Goal: Task Accomplishment & Management: Manage account settings

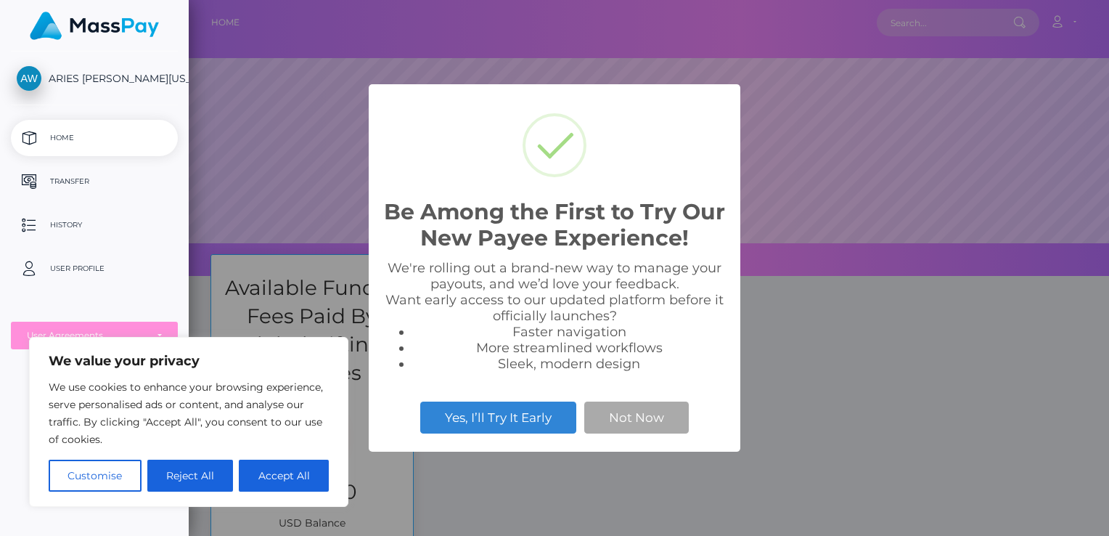
scroll to position [276, 920]
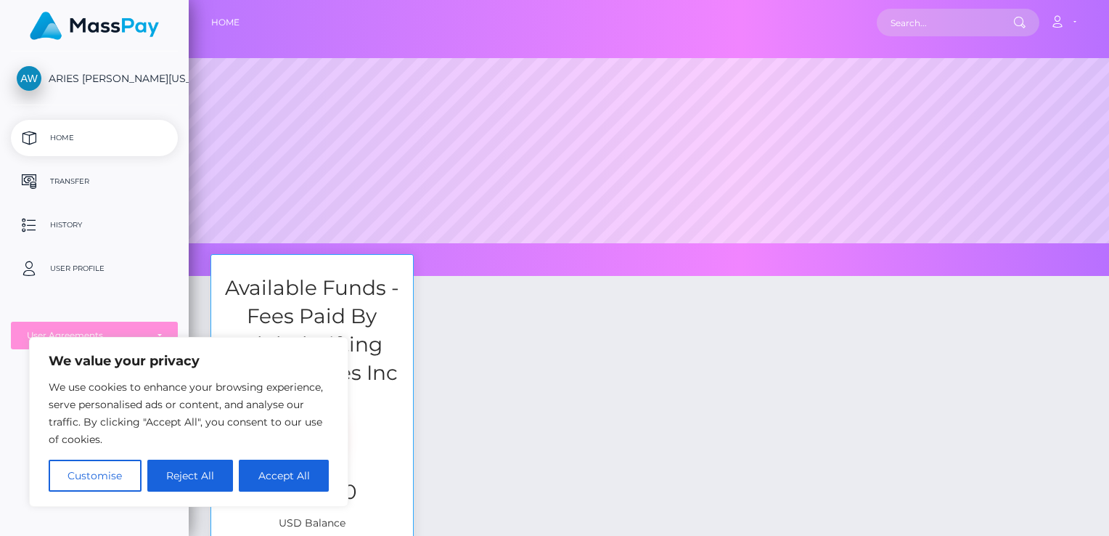
click at [635, 319] on div "Available Funds - Fees Paid By Global Gifting Technologies Inc $1,267.00 USD Ba…" at bounding box center [649, 426] width 898 height 344
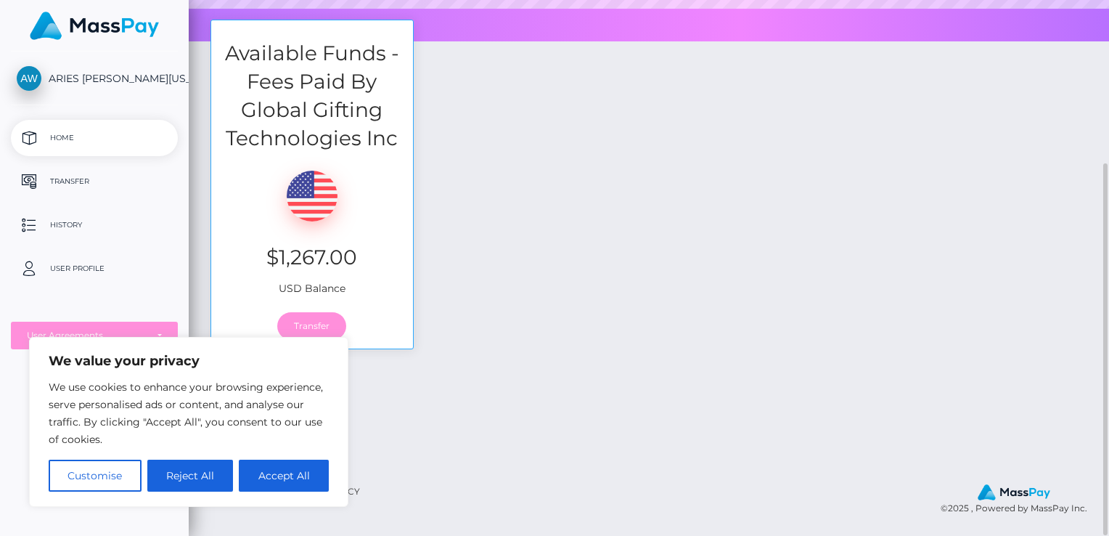
scroll to position [234, 0]
click at [291, 464] on button "Accept All" at bounding box center [284, 475] width 90 height 32
checkbox input "true"
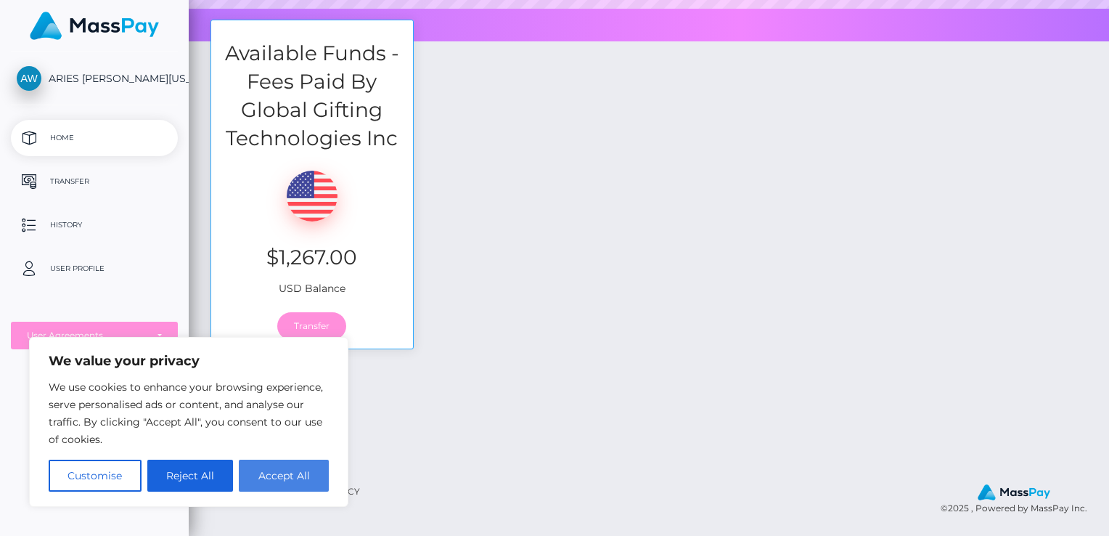
checkbox input "true"
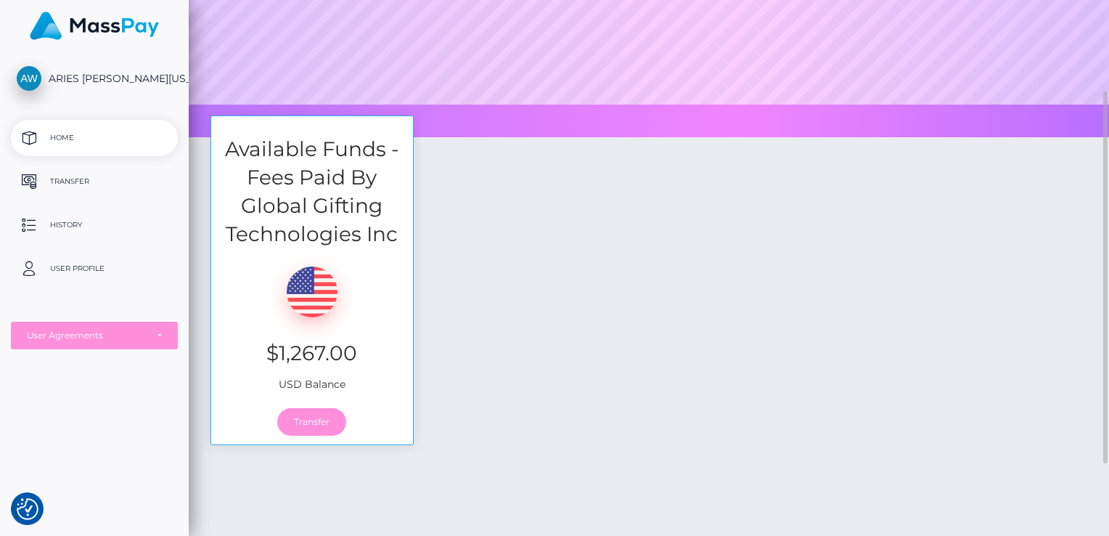
scroll to position [135, 0]
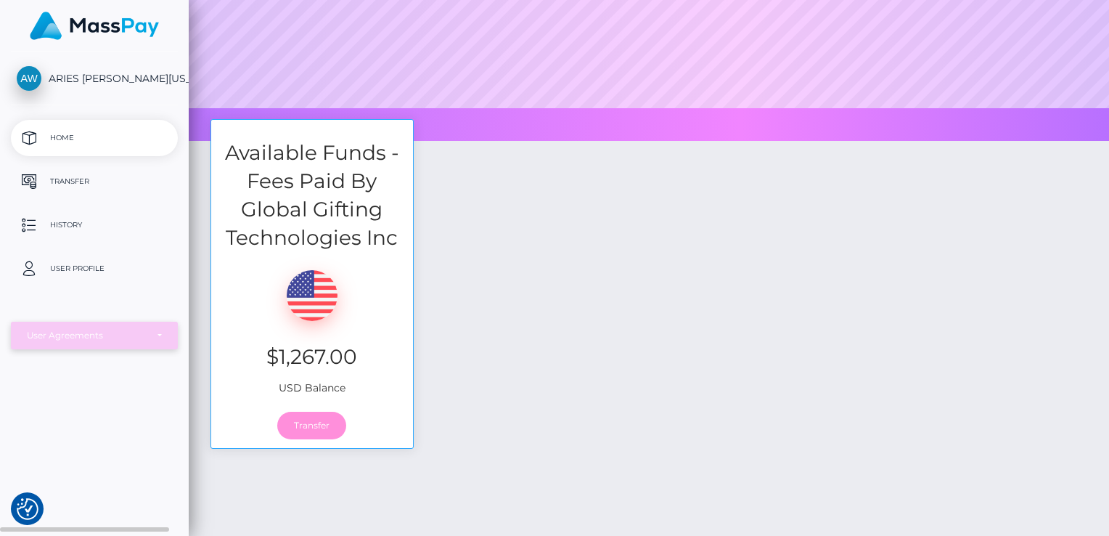
click at [144, 333] on div "User Agreements" at bounding box center [86, 335] width 119 height 12
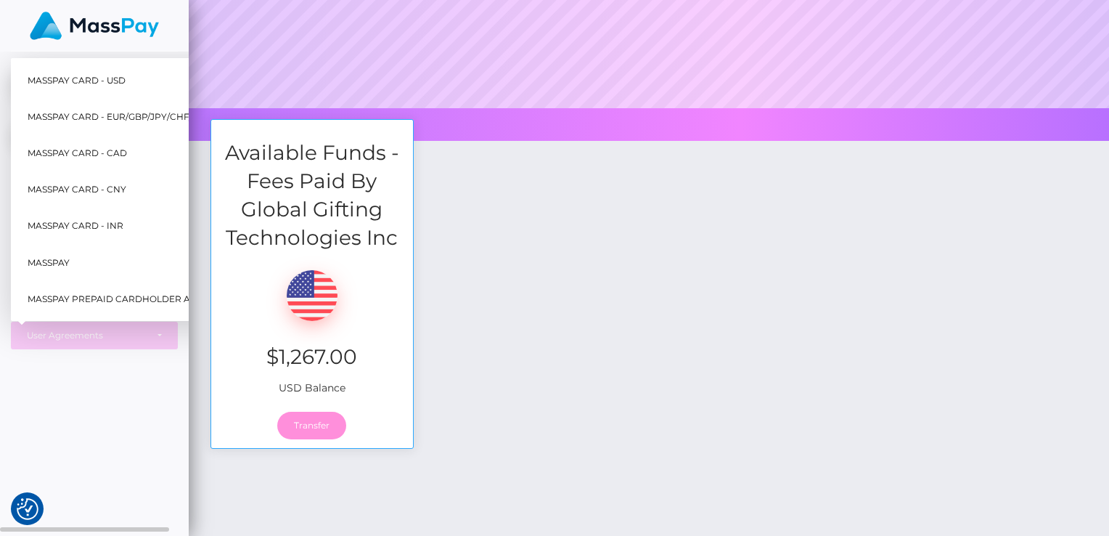
click at [136, 75] on link "MassPay Card - USD" at bounding box center [145, 80] width 247 height 33
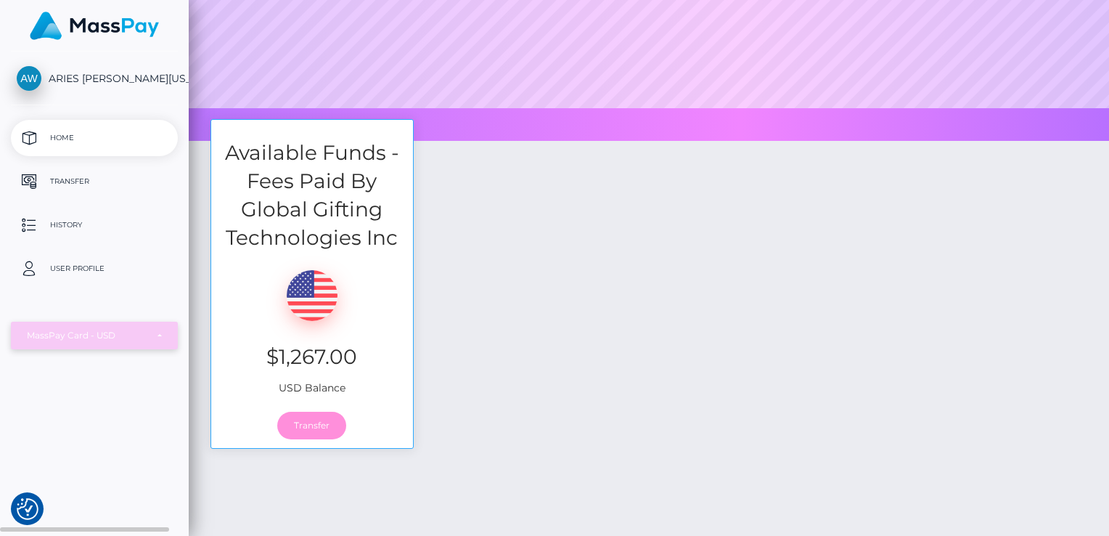
click at [134, 328] on div "MassPay Card - USD" at bounding box center [94, 335] width 167 height 28
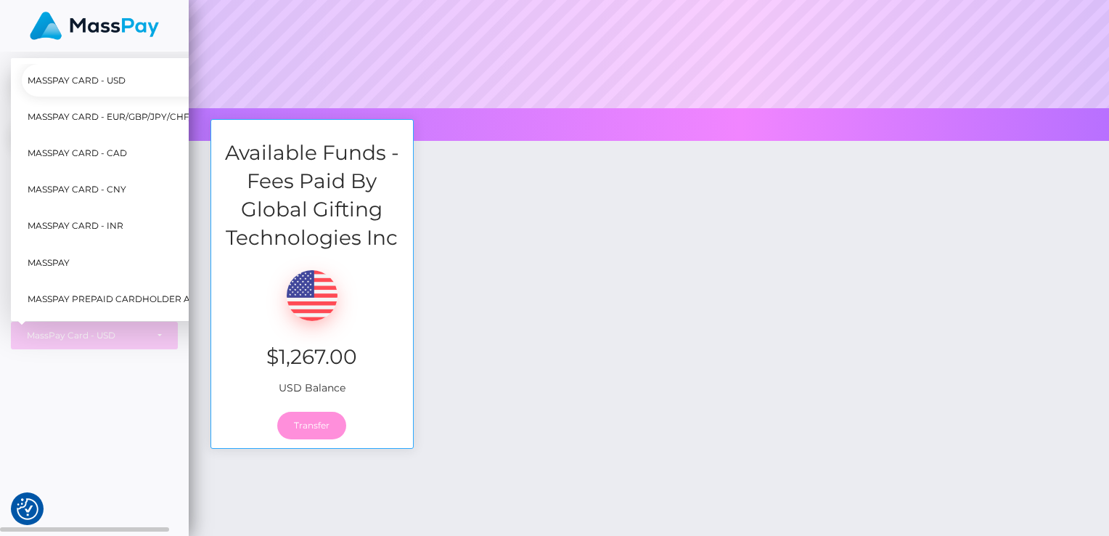
click at [111, 246] on link "MassPay" at bounding box center [145, 262] width 247 height 33
select select "6"
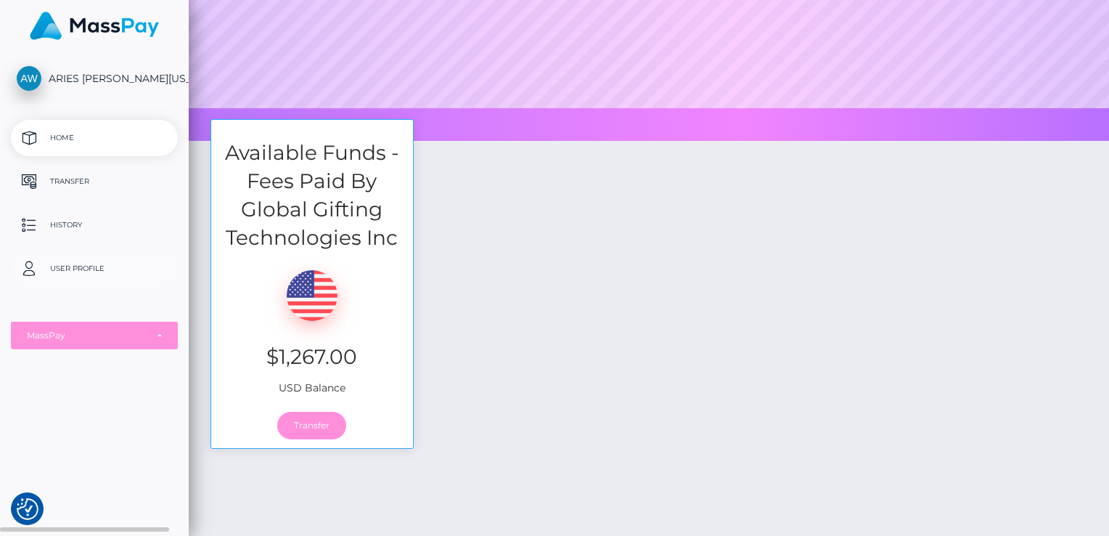
click at [102, 265] on p "User Profile" at bounding box center [94, 269] width 155 height 22
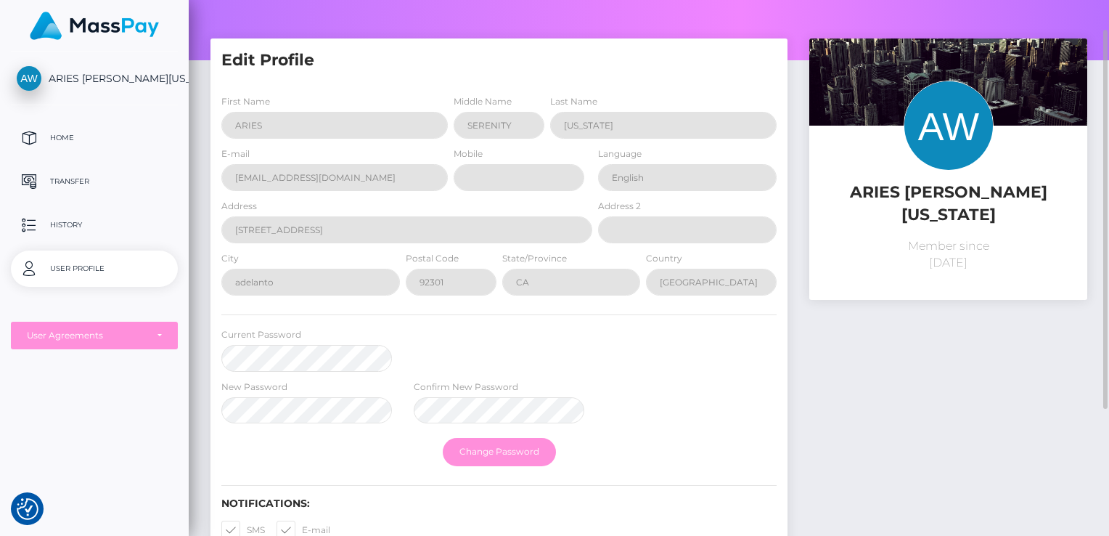
scroll to position [34, 0]
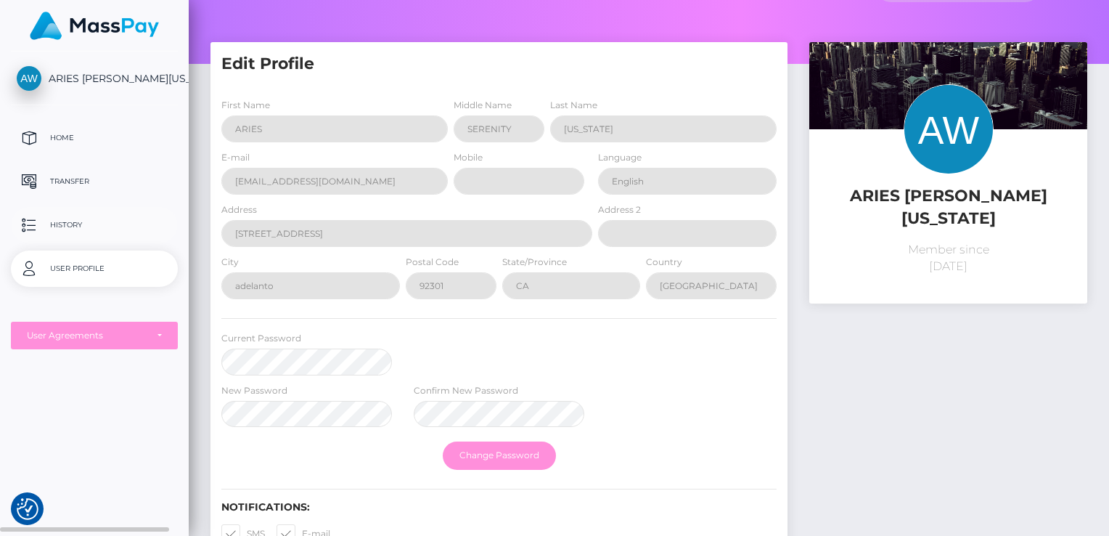
click at [131, 228] on p "History" at bounding box center [94, 225] width 155 height 22
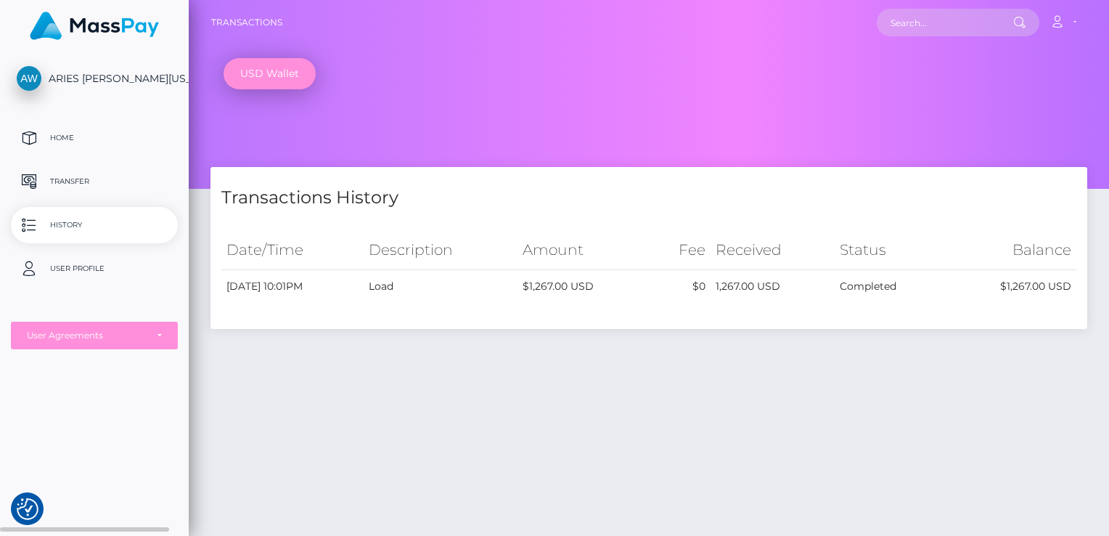
click at [147, 160] on ul "Home Transfer History User Profile MassPay Card - USD MassPay Card - EUR/GBP/JP…" at bounding box center [94, 234] width 189 height 229
click at [122, 138] on p "Home" at bounding box center [94, 138] width 155 height 22
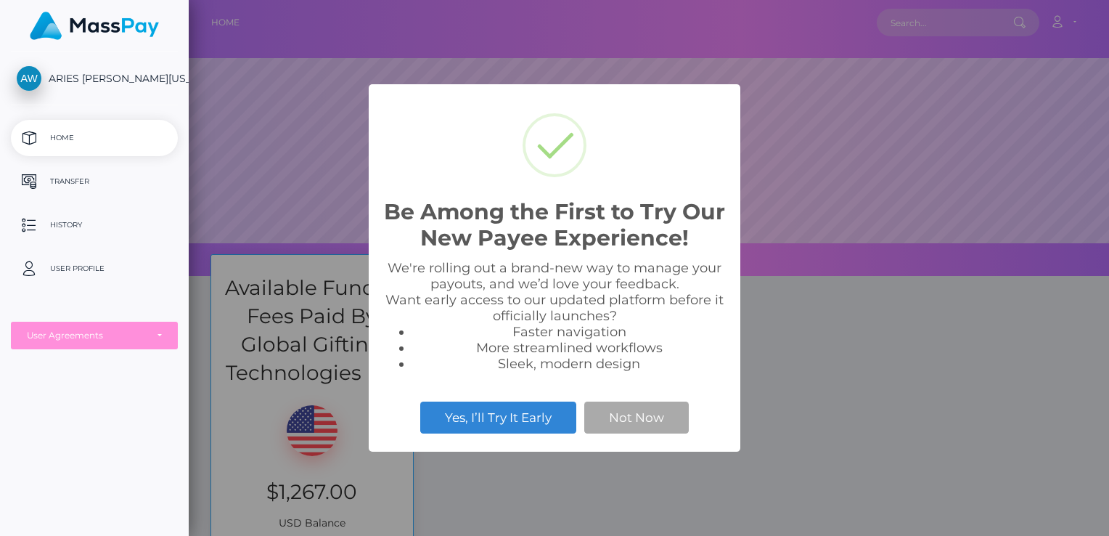
scroll to position [276, 920]
click at [666, 416] on button "Not Now" at bounding box center [636, 417] width 104 height 32
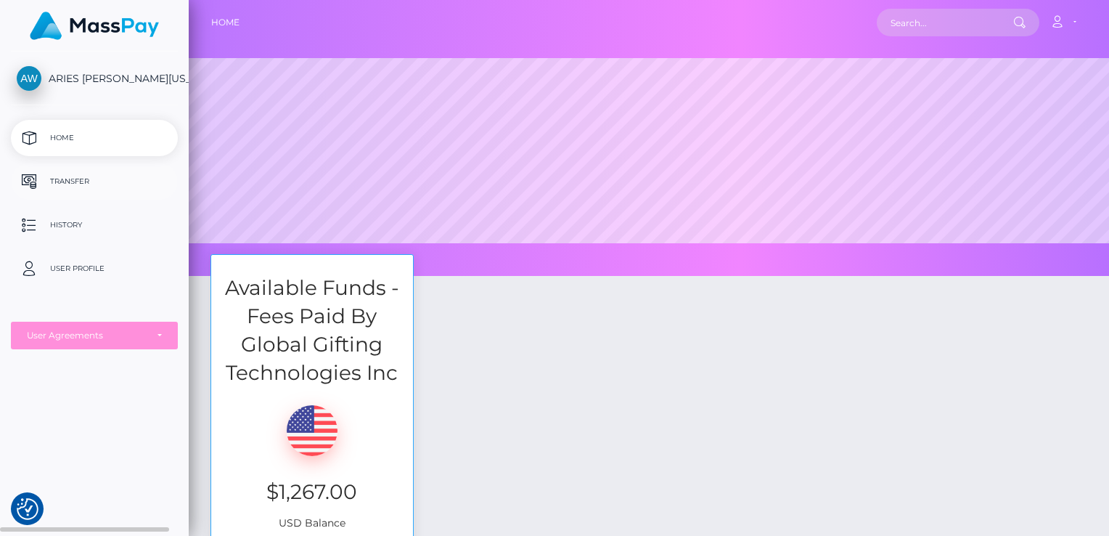
click at [131, 181] on p "Transfer" at bounding box center [94, 182] width 155 height 22
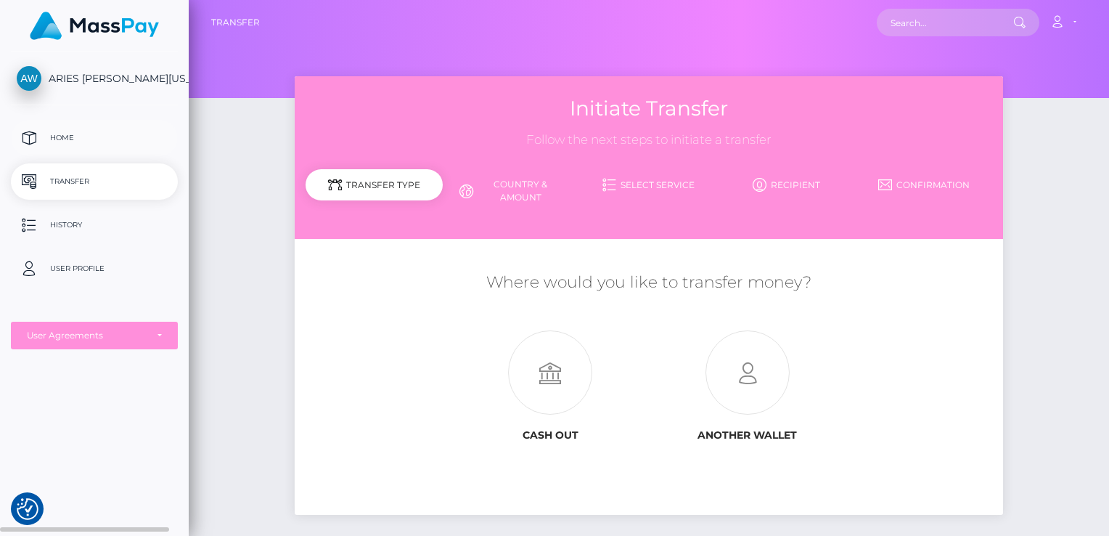
click at [122, 138] on p "Home" at bounding box center [94, 138] width 155 height 22
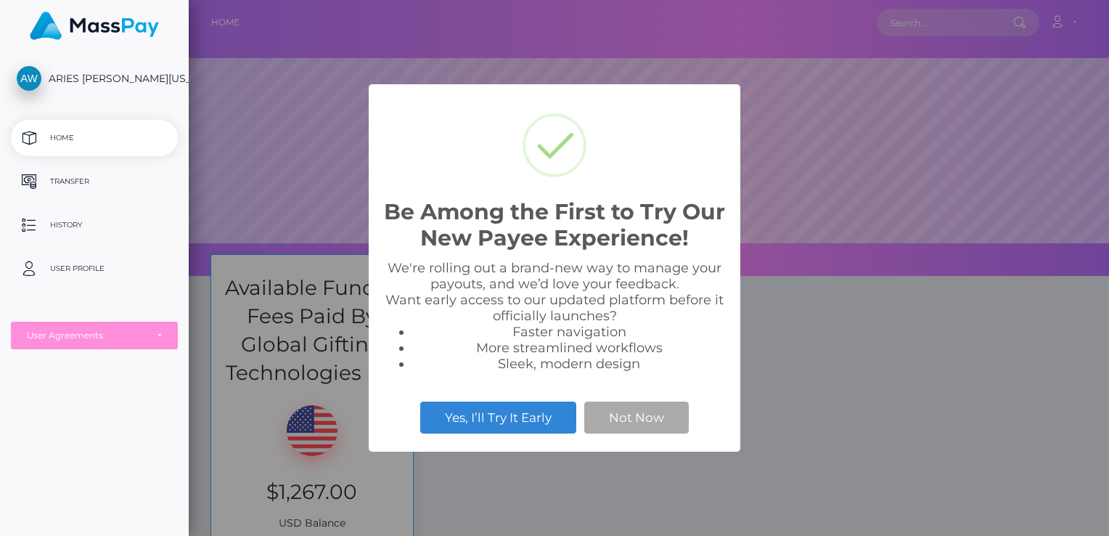
scroll to position [276, 920]
click at [679, 417] on button "Not Now" at bounding box center [636, 417] width 104 height 32
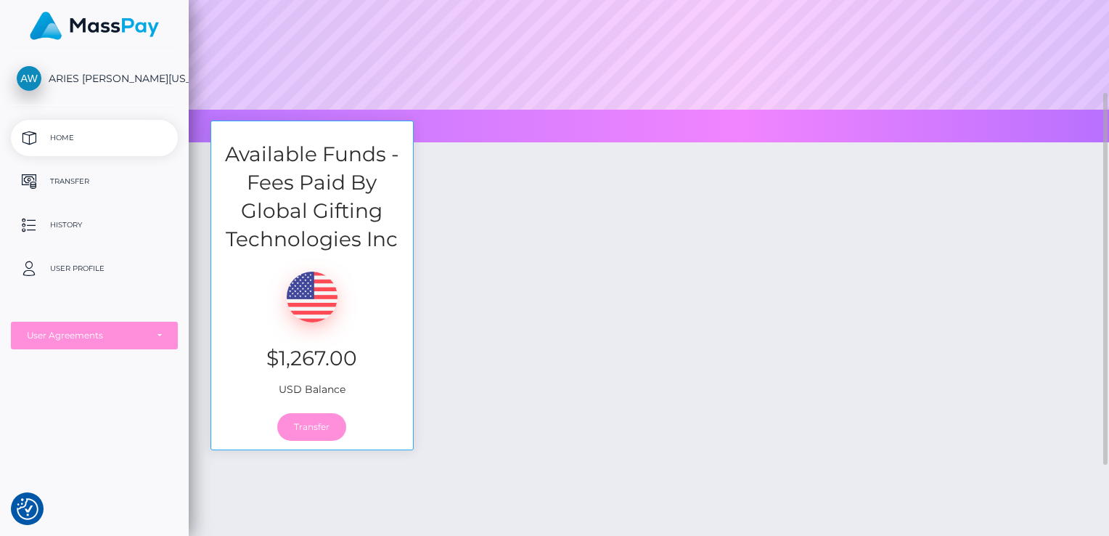
scroll to position [135, 0]
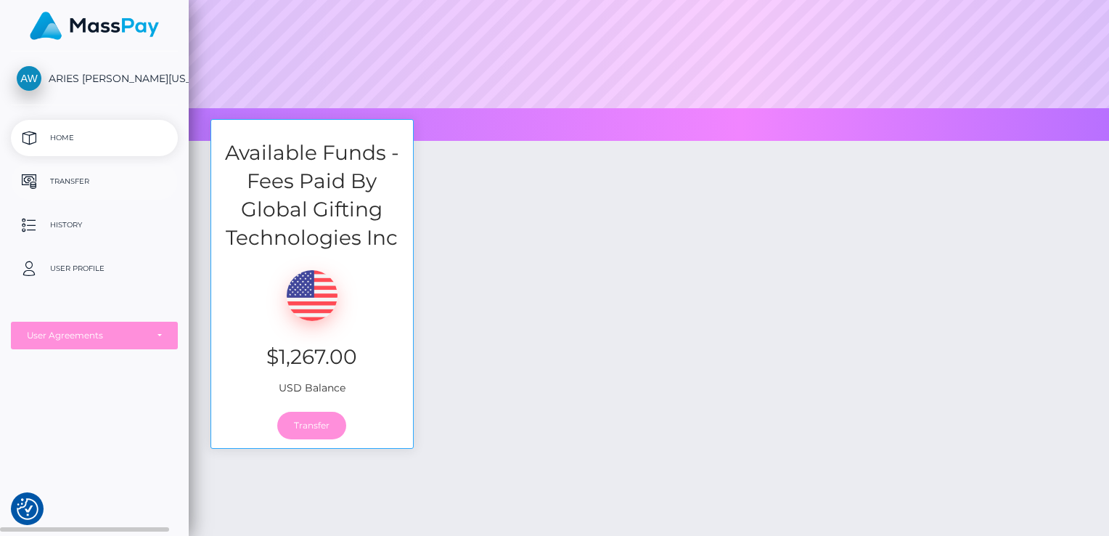
click at [105, 190] on p "Transfer" at bounding box center [94, 182] width 155 height 22
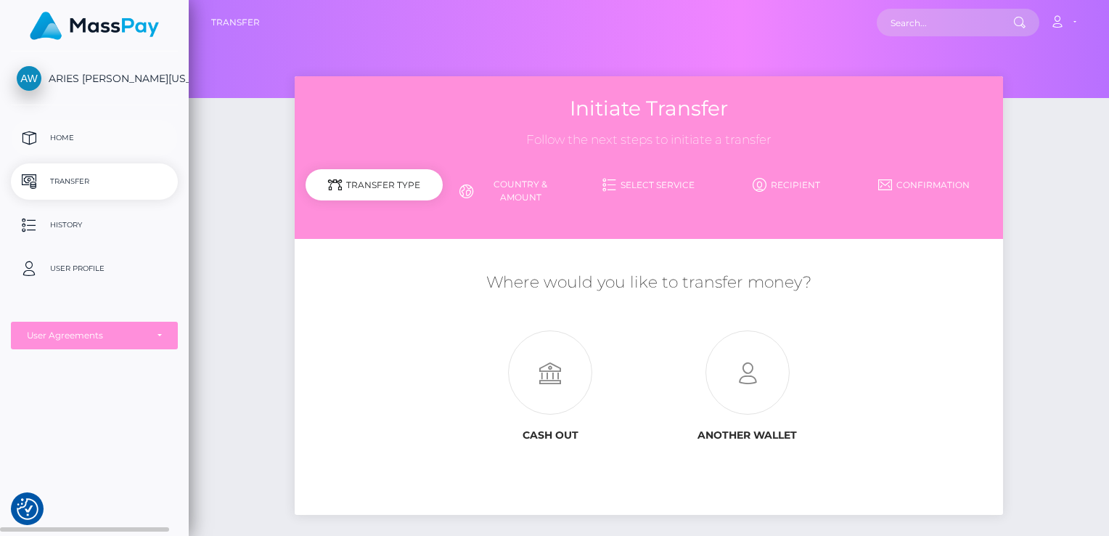
click at [121, 133] on p "Home" at bounding box center [94, 138] width 155 height 22
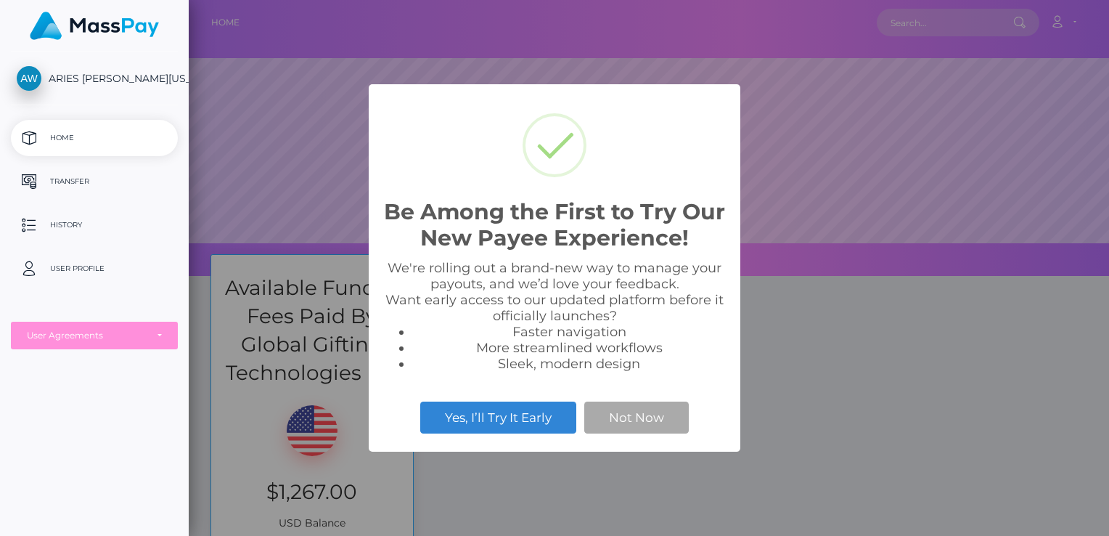
scroll to position [276, 920]
click at [147, 79] on span "ARIES [PERSON_NAME][US_STATE]" at bounding box center [94, 78] width 167 height 13
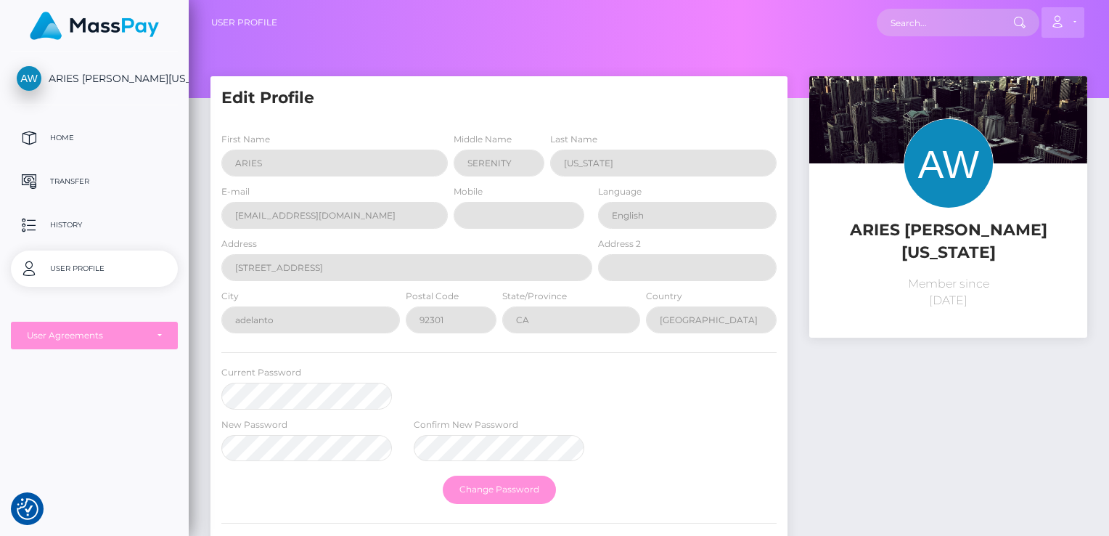
click at [1074, 28] on link "Account" at bounding box center [1062, 22] width 43 height 30
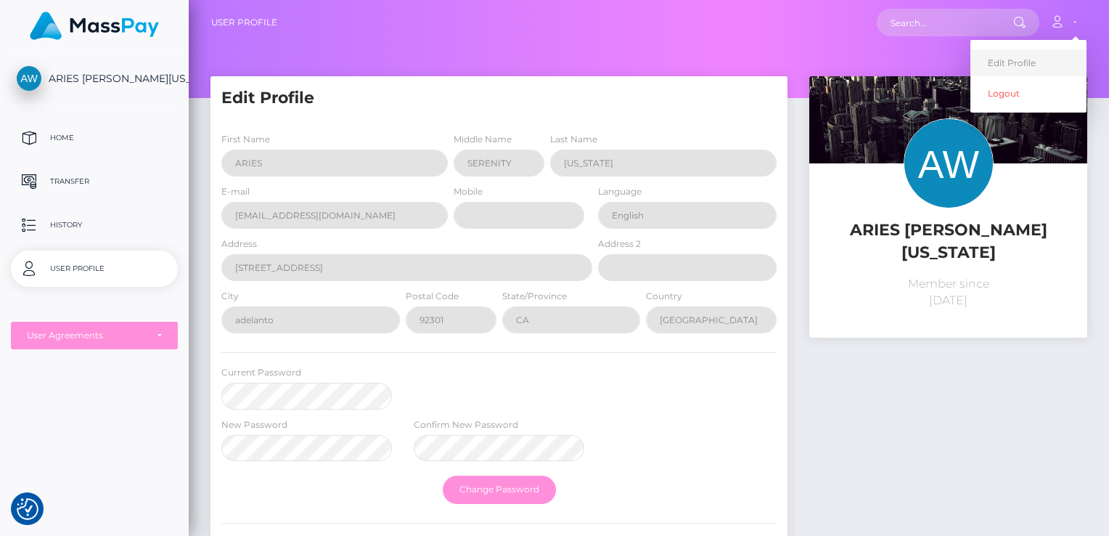
click at [974, 59] on link "Edit Profile" at bounding box center [1028, 62] width 116 height 27
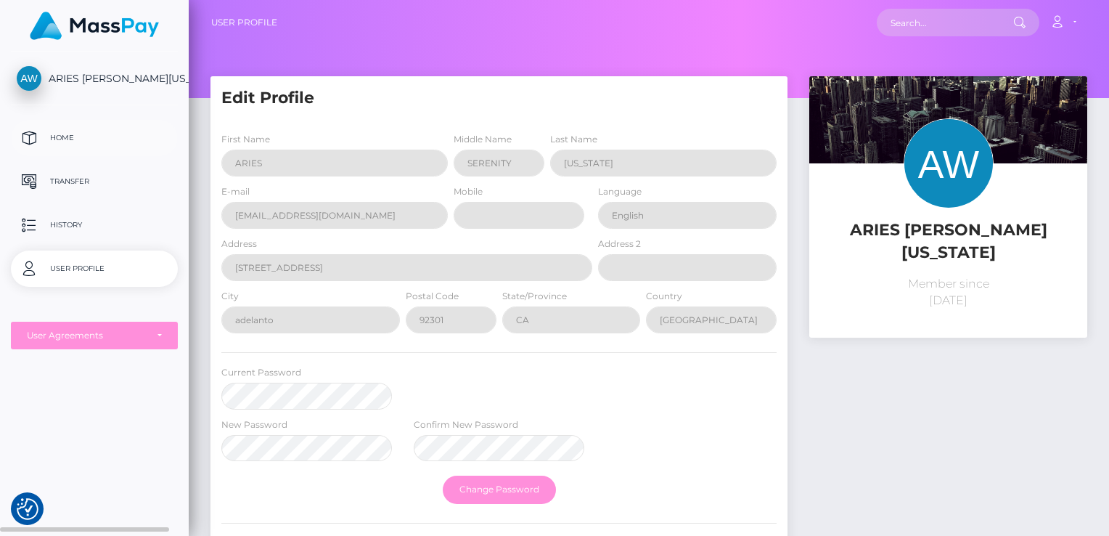
click at [126, 129] on p "Home" at bounding box center [94, 138] width 155 height 22
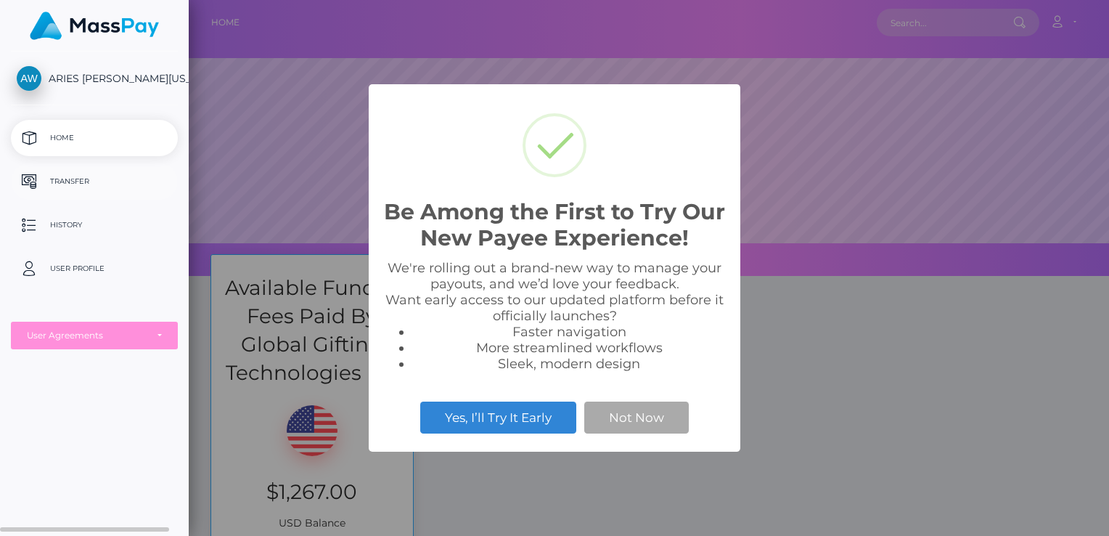
scroll to position [276, 920]
click at [113, 179] on p "Transfer" at bounding box center [94, 182] width 155 height 22
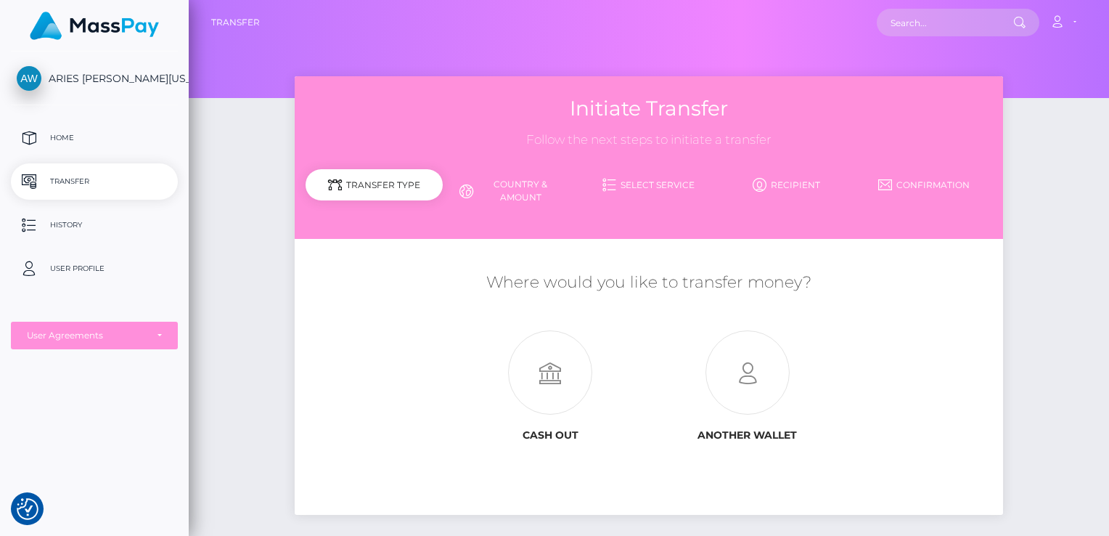
click at [525, 192] on link "Country & Amount" at bounding box center [511, 191] width 137 height 38
click at [474, 187] on link "Country & Amount" at bounding box center [511, 191] width 137 height 38
click at [540, 188] on link "Country & Amount" at bounding box center [511, 191] width 137 height 38
click at [631, 184] on link "Select Service" at bounding box center [648, 184] width 137 height 25
click at [763, 184] on icon at bounding box center [760, 185] width 14 height 14
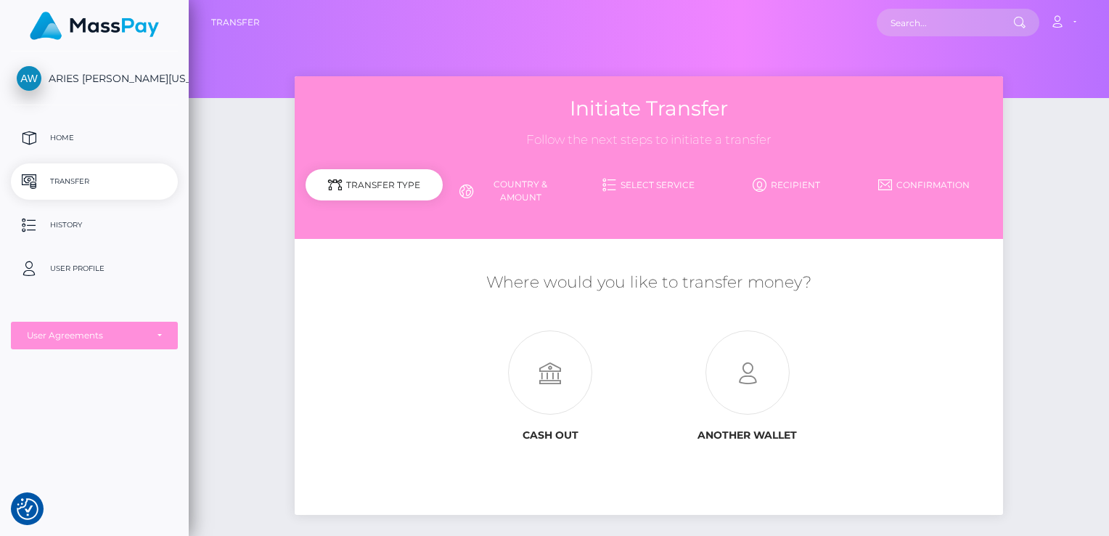
click at [414, 193] on div "Transfer Type" at bounding box center [374, 184] width 137 height 31
click at [419, 200] on div "Transfer Type" at bounding box center [374, 184] width 137 height 31
click at [388, 187] on div "Transfer Type" at bounding box center [374, 184] width 137 height 31
click at [122, 142] on p "Home" at bounding box center [94, 138] width 155 height 22
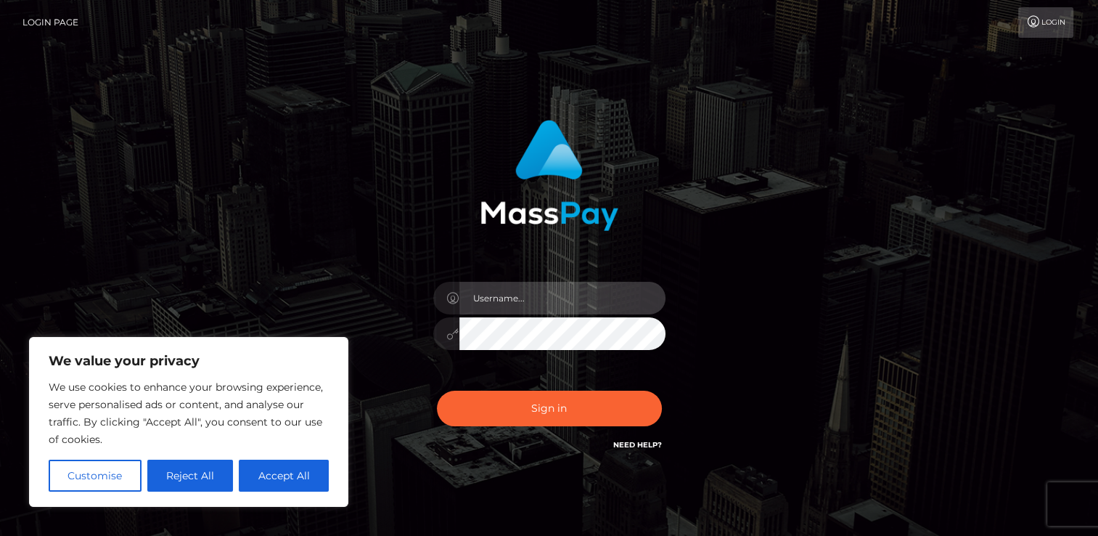
click at [557, 298] on input "text" at bounding box center [562, 298] width 206 height 33
click at [493, 303] on input "text" at bounding box center [562, 298] width 206 height 33
type input "2007-05-22"
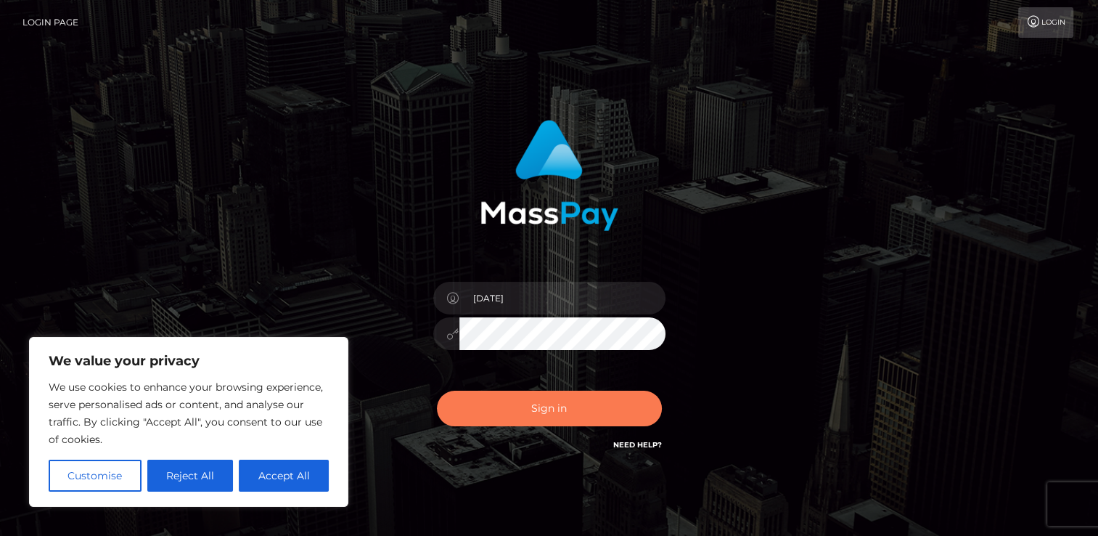
click at [556, 404] on button "Sign in" at bounding box center [549, 408] width 225 height 36
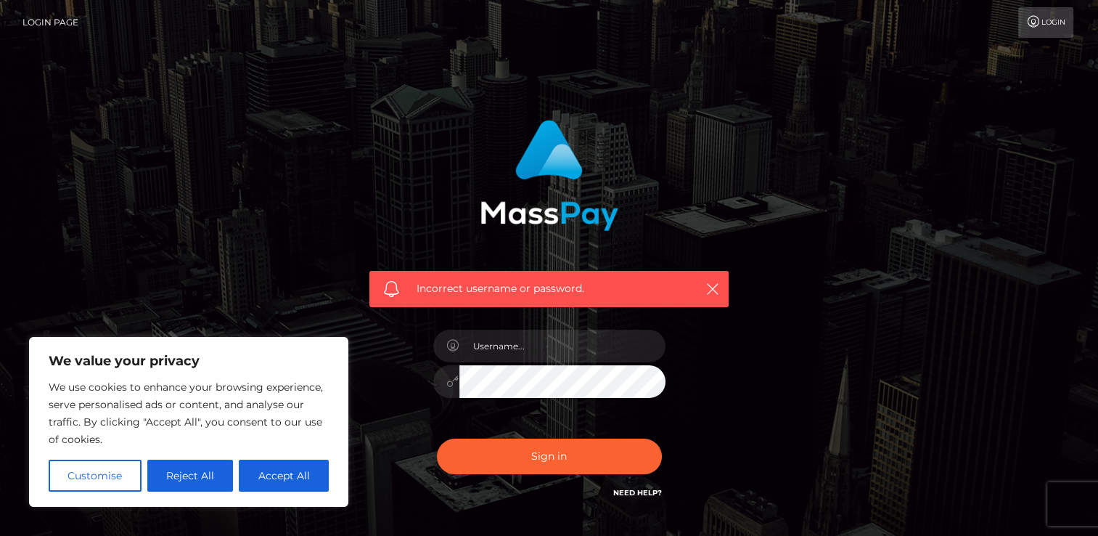
click at [49, 20] on link "Login Page" at bounding box center [50, 22] width 56 height 30
